Goal: Task Accomplishment & Management: Manage account settings

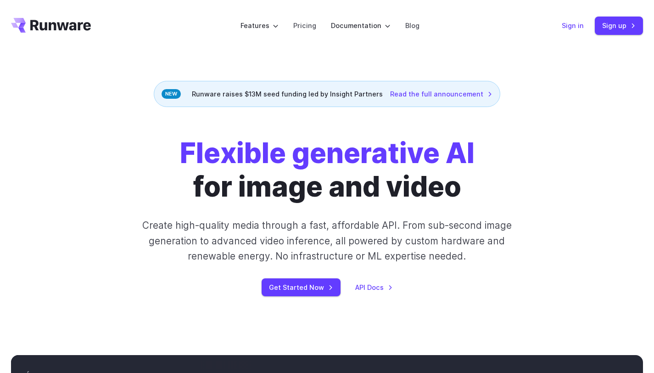
click at [568, 22] on link "Sign in" at bounding box center [573, 25] width 22 height 11
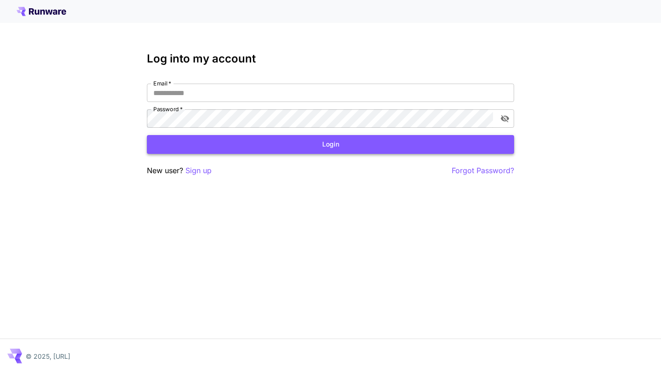
type input "**********"
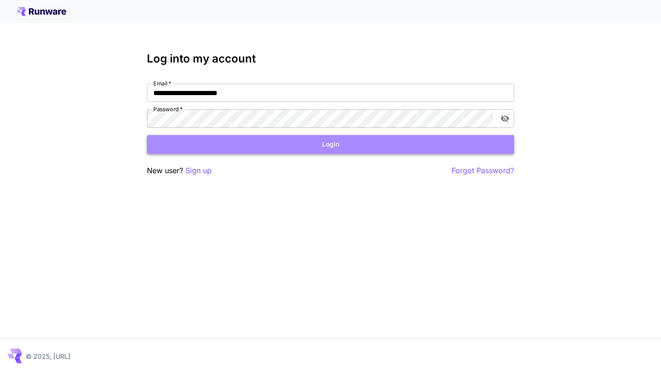
click at [419, 141] on button "Login" at bounding box center [330, 144] width 367 height 19
